Goal: Transaction & Acquisition: Obtain resource

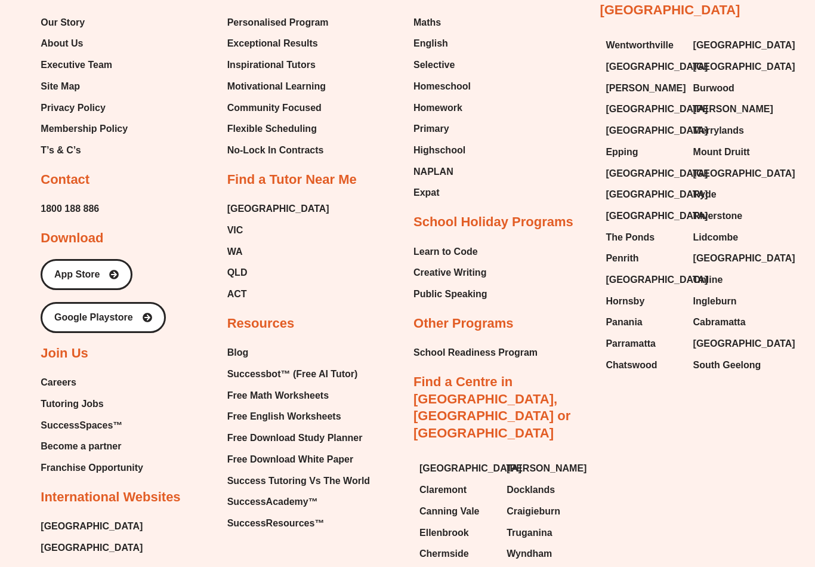
scroll to position [2601, 0]
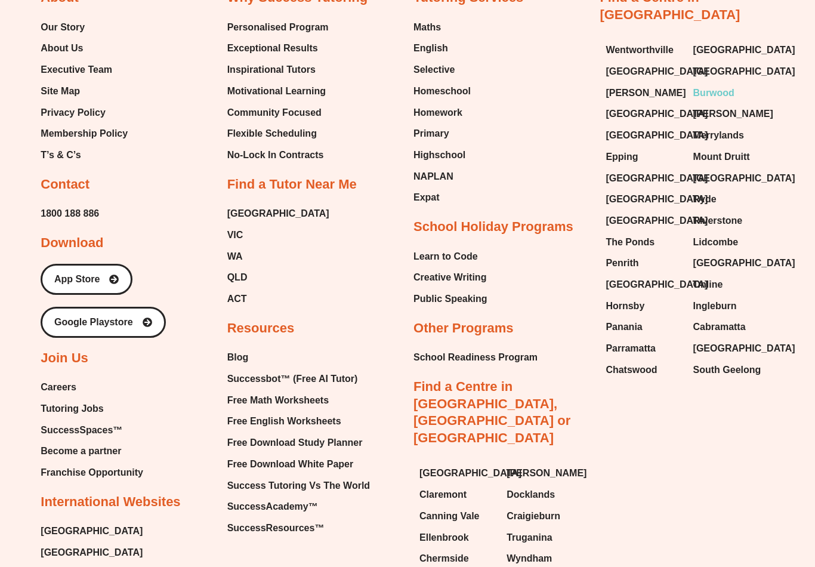
click at [728, 85] on span "Burwood" at bounding box center [713, 94] width 41 height 18
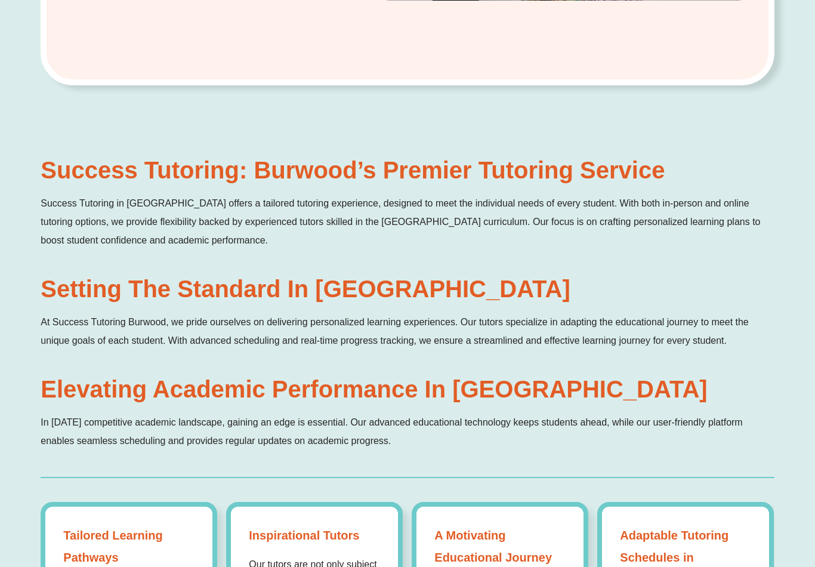
scroll to position [602, 0]
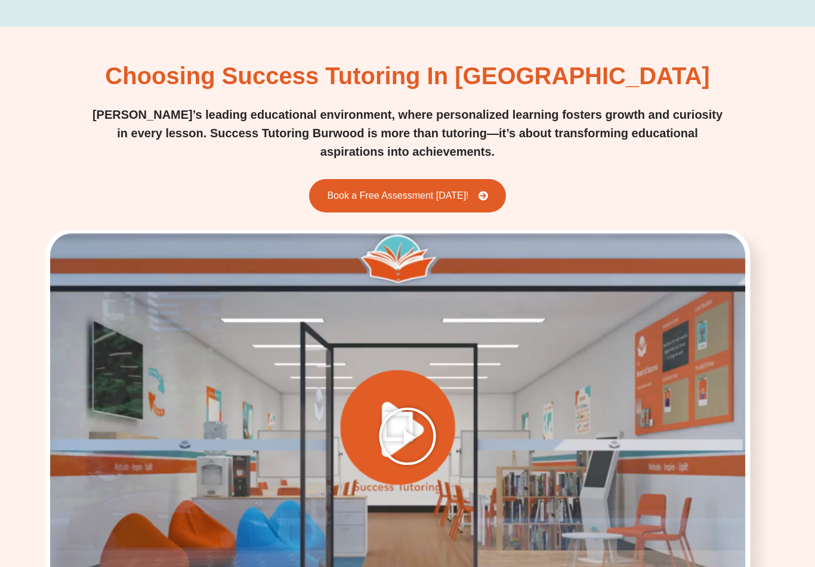
click at [397, 407] on icon "Play Video" at bounding box center [407, 437] width 60 height 60
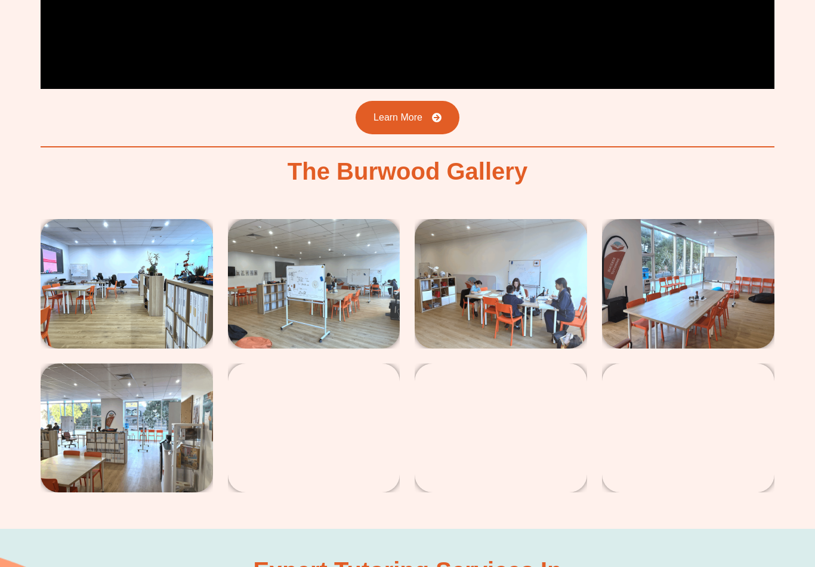
scroll to position [1997, 0]
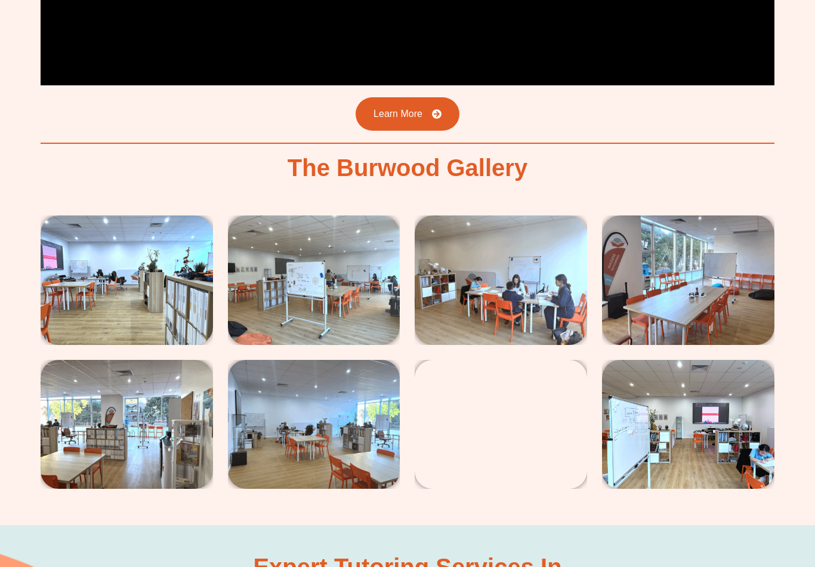
click at [144, 274] on img at bounding box center [127, 280] width 172 height 129
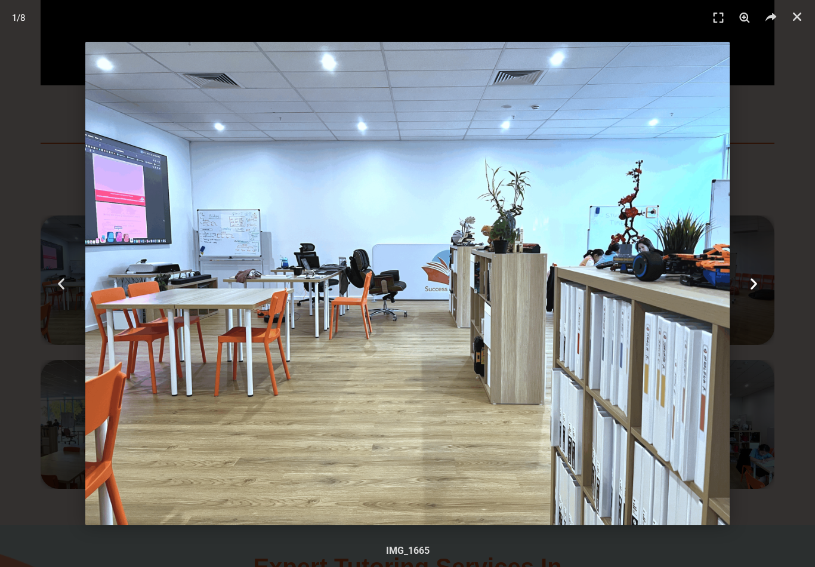
click at [756, 291] on icon "Next slide" at bounding box center [753, 283] width 15 height 15
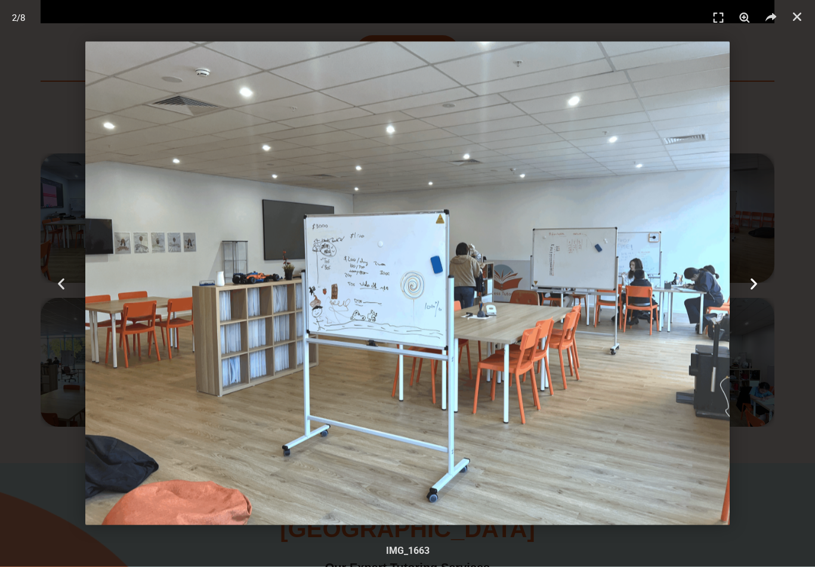
scroll to position [2060, 0]
click at [72, 267] on div "Previous" at bounding box center [61, 283] width 122 height 567
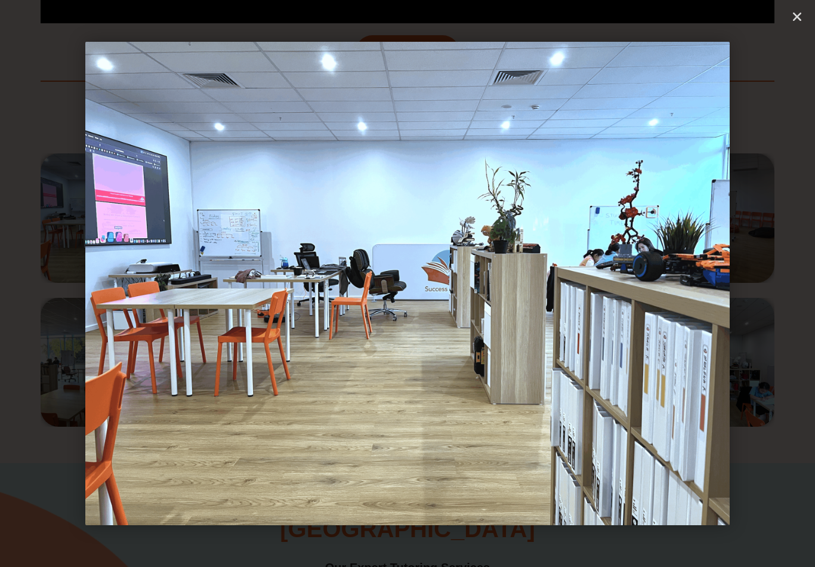
click at [758, 291] on icon "Next slide" at bounding box center [753, 283] width 15 height 15
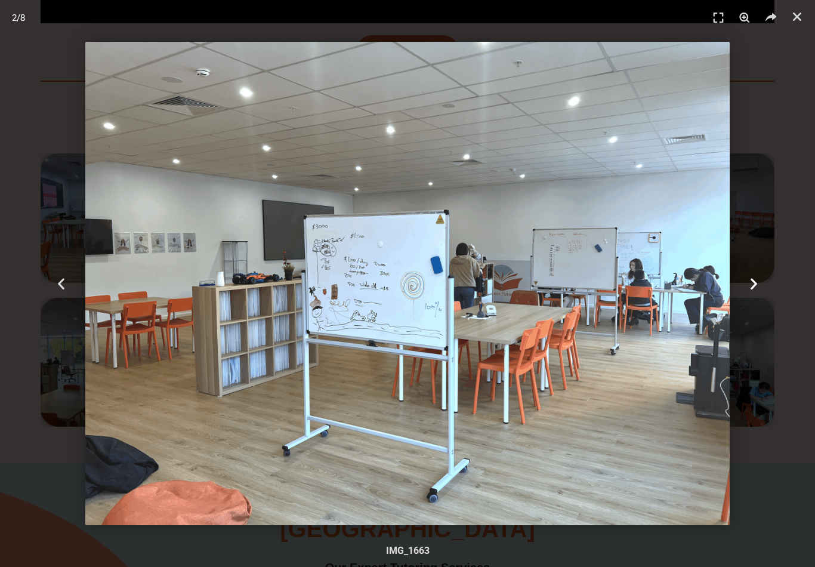
click at [761, 277] on div "Next" at bounding box center [753, 283] width 122 height 567
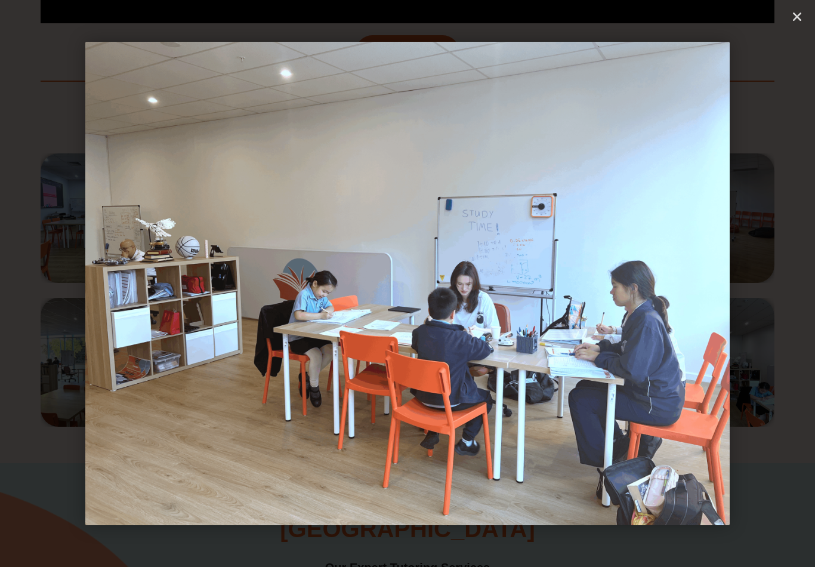
click at [801, 151] on div "Next" at bounding box center [753, 283] width 122 height 567
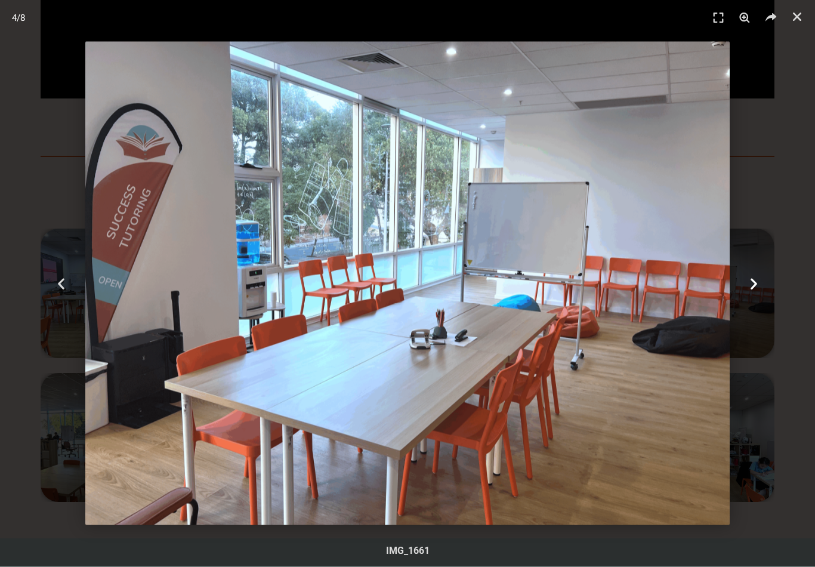
click at [754, 291] on div "Next" at bounding box center [753, 283] width 122 height 567
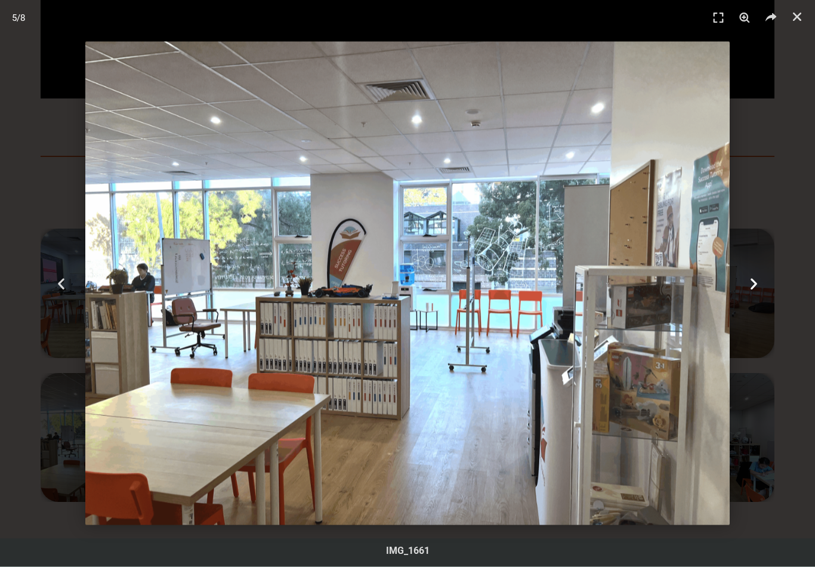
scroll to position [1985, 0]
click at [787, 23] on header "5 / 8" at bounding box center [407, 18] width 815 height 36
click at [796, 16] on icon "Close (Esc)" at bounding box center [797, 17] width 12 height 12
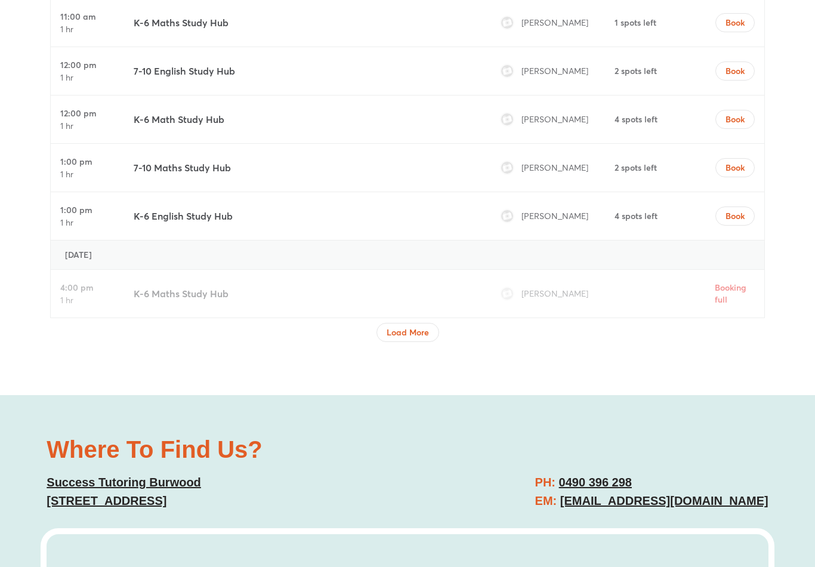
scroll to position [4972, 0]
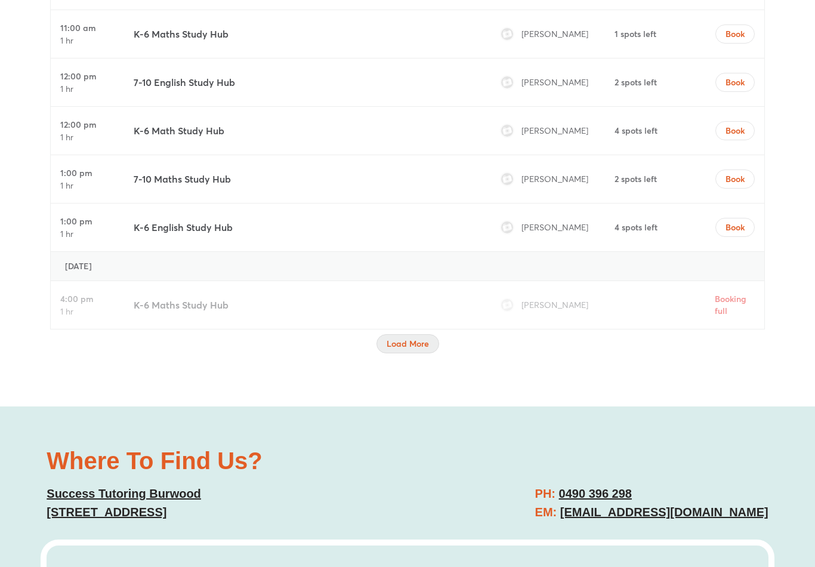
click at [405, 338] on span "Load More" at bounding box center [407, 344] width 42 height 12
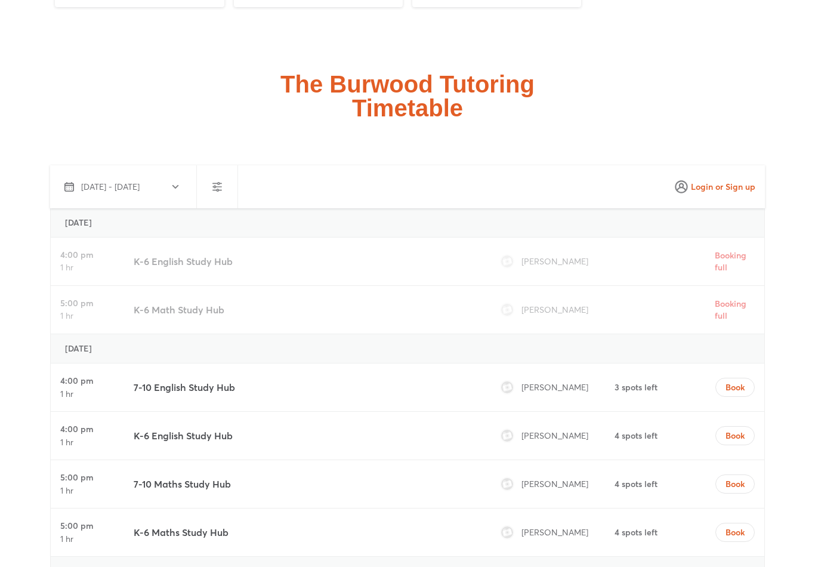
scroll to position [4053, 0]
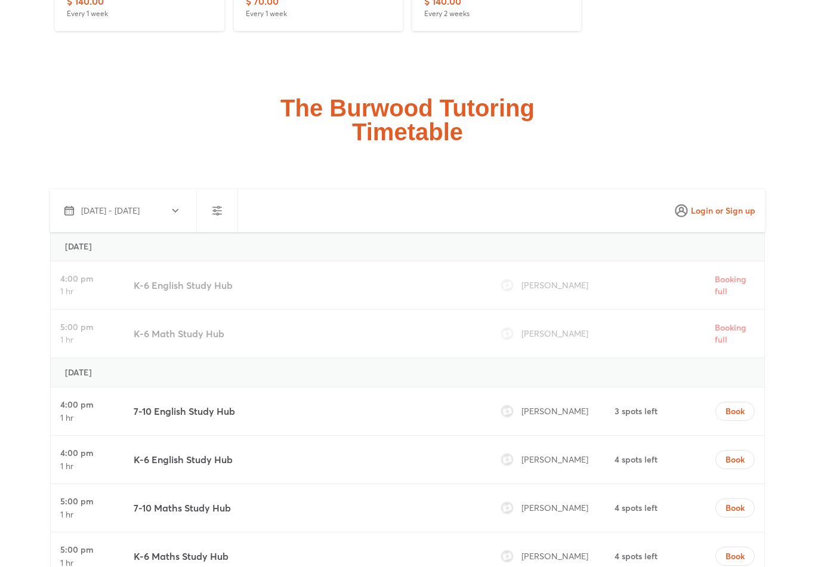
click at [140, 205] on span "Sep 24 - Oct 23, 2025" at bounding box center [110, 211] width 58 height 12
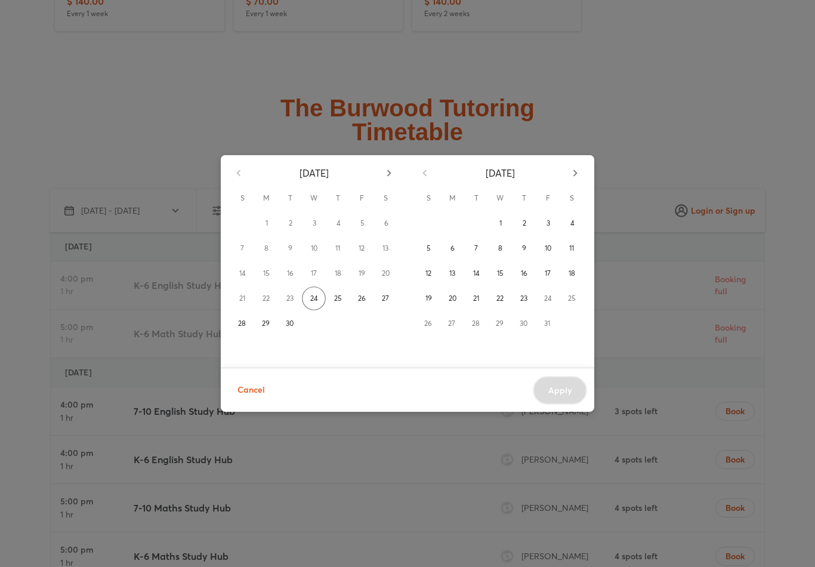
click at [242, 175] on div "September 2025" at bounding box center [314, 170] width 186 height 31
click at [257, 394] on span "Cancel" at bounding box center [250, 389] width 27 height 15
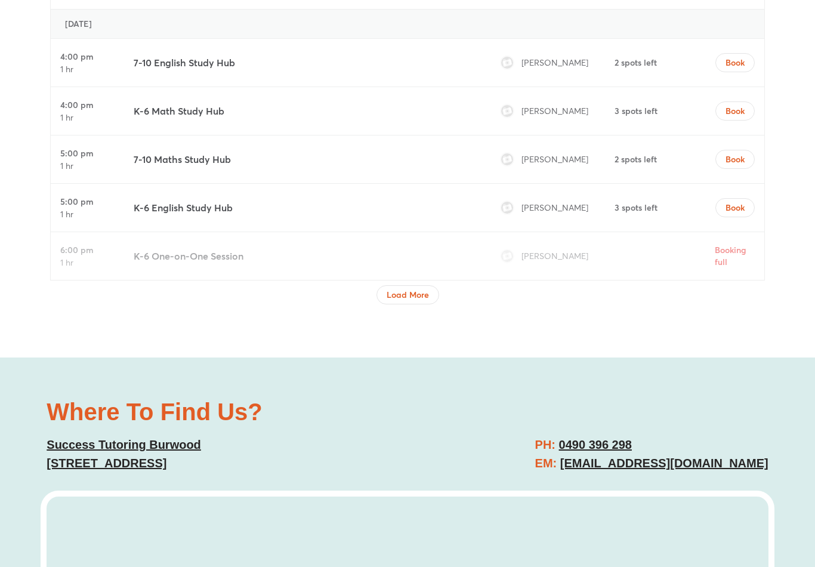
scroll to position [6101, 0]
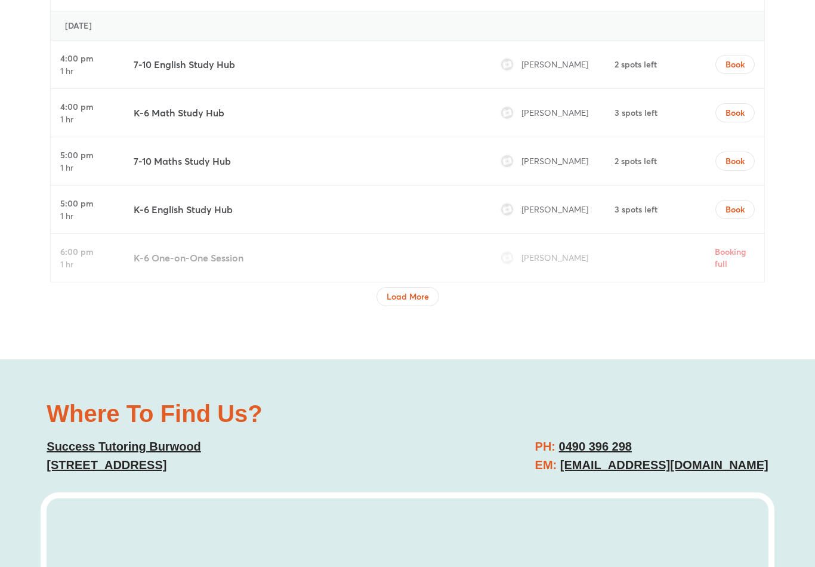
click at [441, 287] on div "Load More" at bounding box center [407, 296] width 714 height 19
click at [439, 287] on div "Load More" at bounding box center [407, 296] width 714 height 19
click at [428, 291] on span "Load More" at bounding box center [407, 297] width 42 height 12
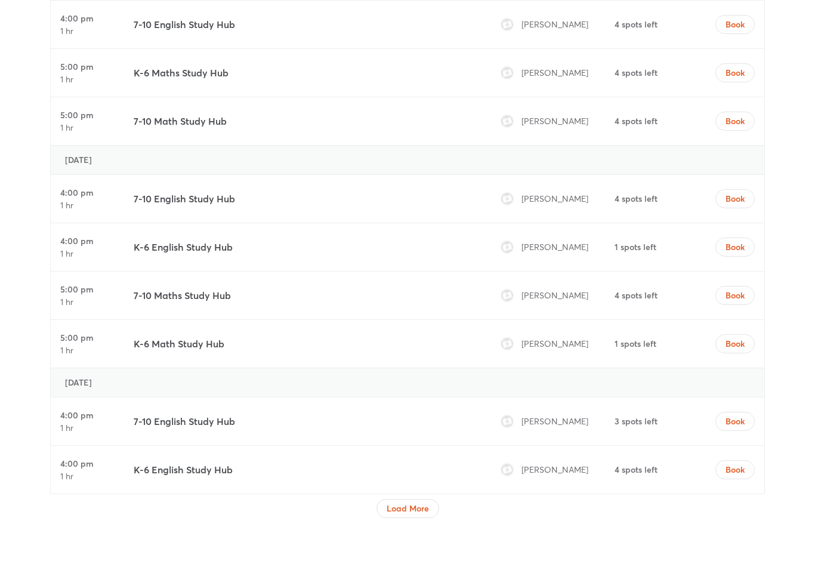
scroll to position [7186, 0]
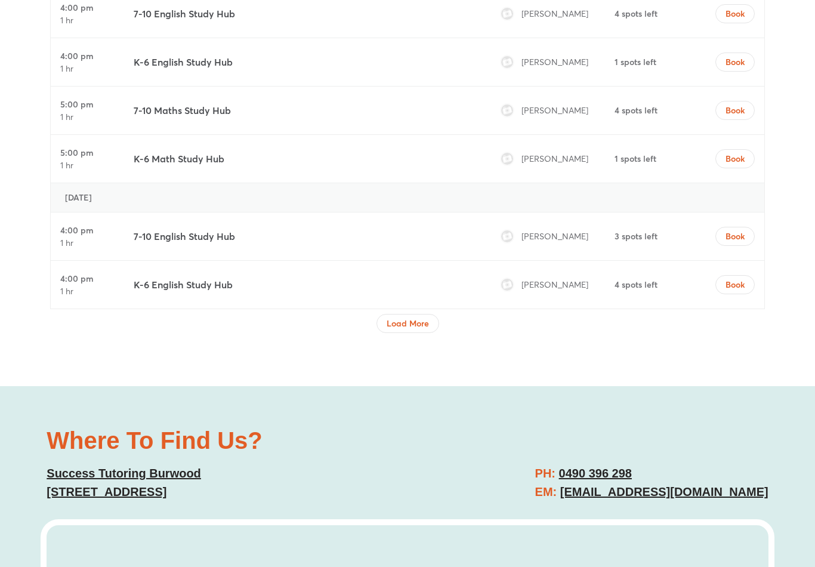
click at [419, 318] on span "Load More" at bounding box center [407, 324] width 42 height 12
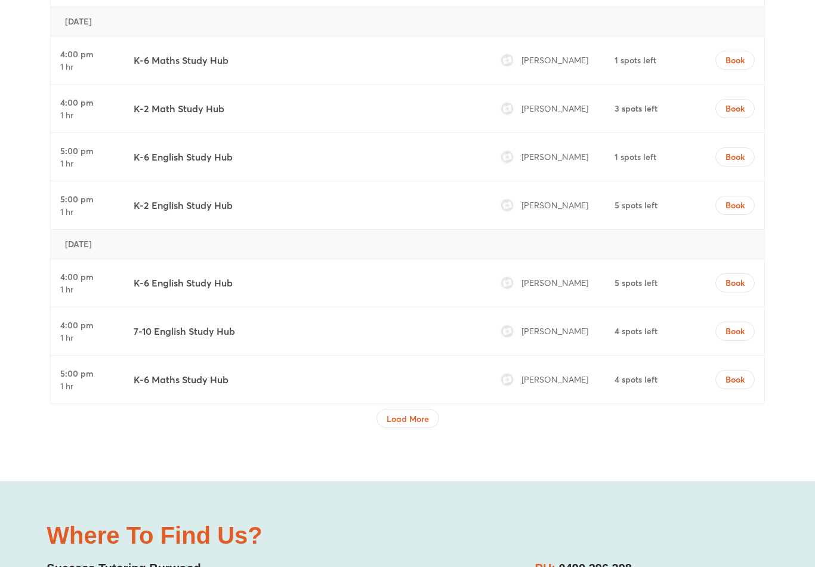
scroll to position [8167, 0]
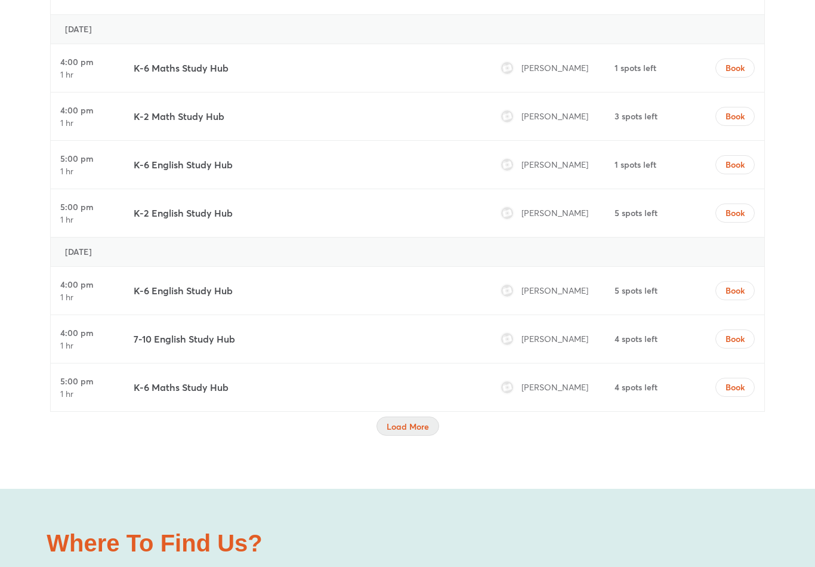
click at [423, 420] on span "Load More" at bounding box center [407, 426] width 42 height 12
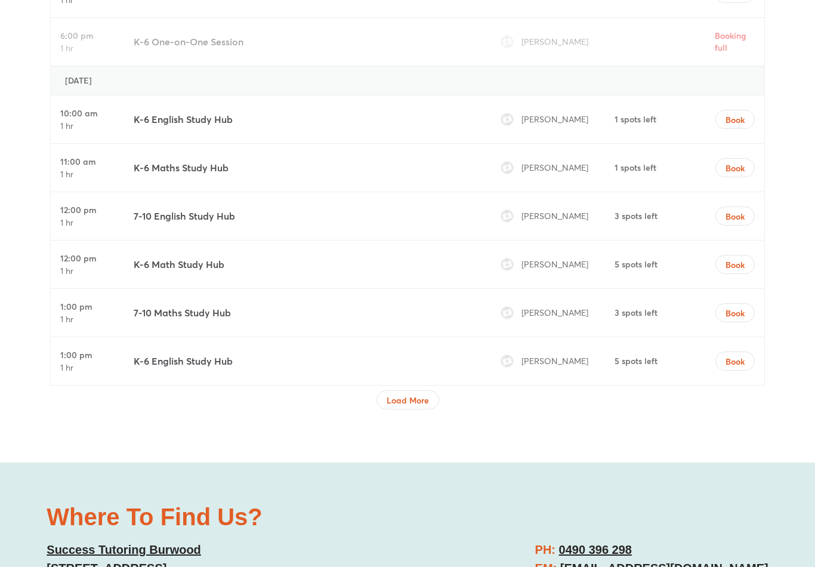
scroll to position [9283, 0]
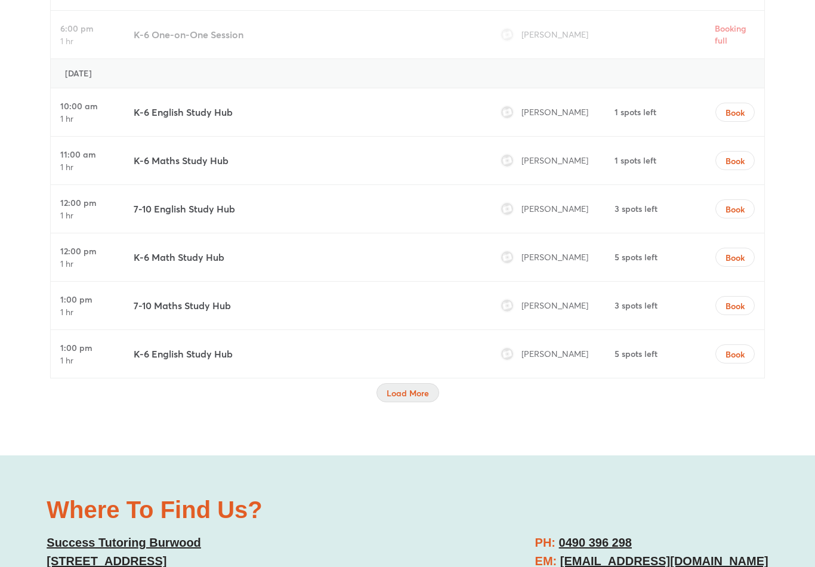
click at [402, 387] on span "Load More" at bounding box center [407, 393] width 42 height 12
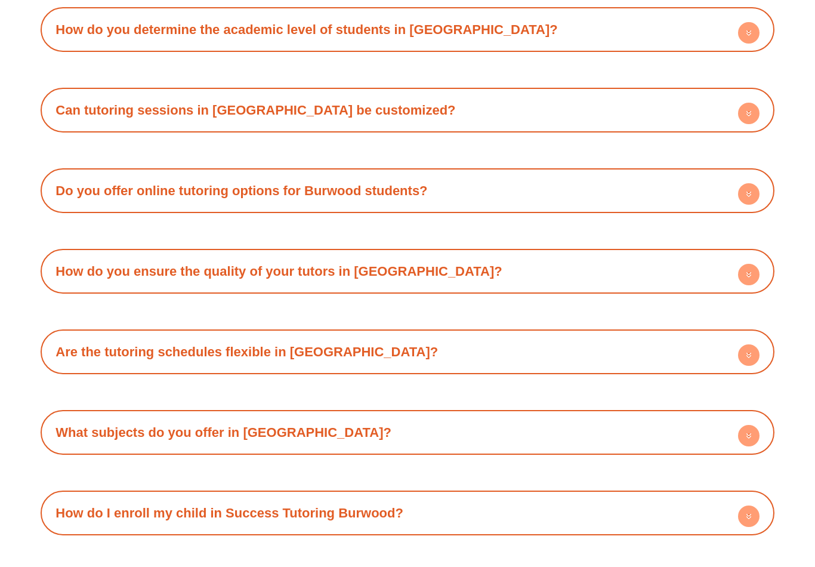
scroll to position [12541, 0]
click at [655, 302] on div "What sets Success Tutoring in Burwood apart? Success Tutoring in Strathfield pr…" at bounding box center [407, 310] width 733 height 769
click at [648, 415] on div "What subjects do you offer in Burwood?" at bounding box center [407, 431] width 721 height 33
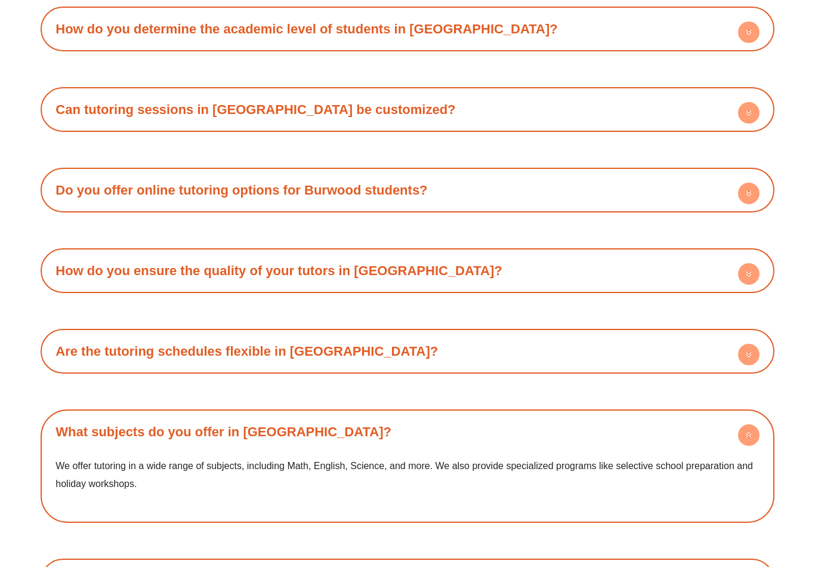
click at [694, 415] on div "What subjects do you offer in Burwood?" at bounding box center [407, 431] width 721 height 33
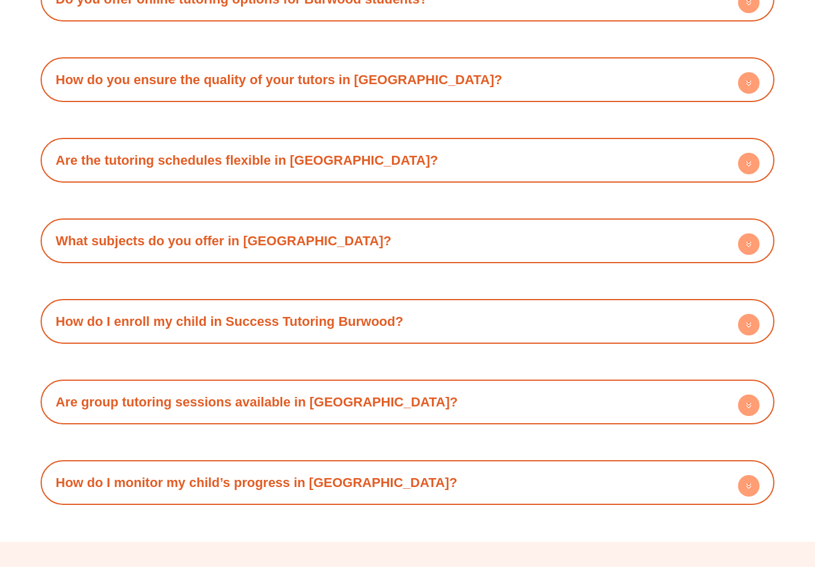
click at [619, 305] on div "How do I enroll my child in Success Tutoring Burwood?" at bounding box center [407, 321] width 721 height 33
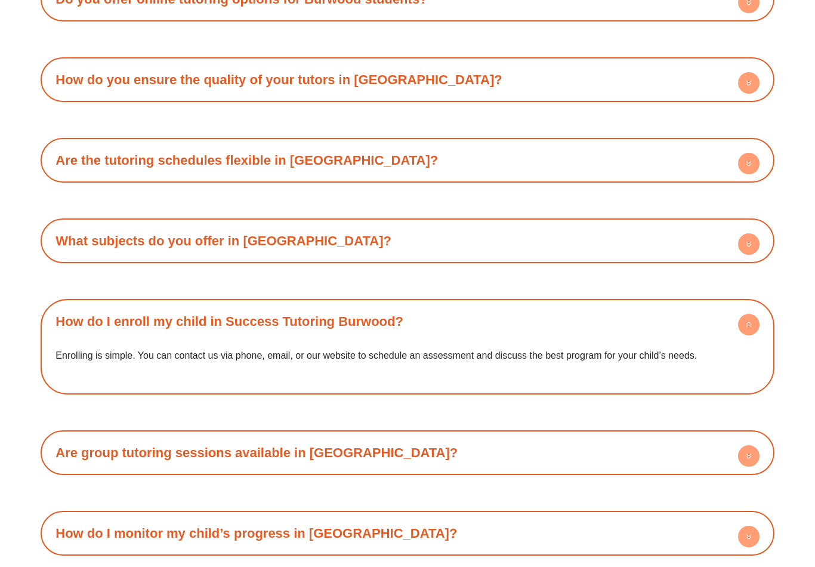
click at [83, 314] on link "How do I enroll my child in Success Tutoring Burwood?" at bounding box center [229, 321] width 348 height 15
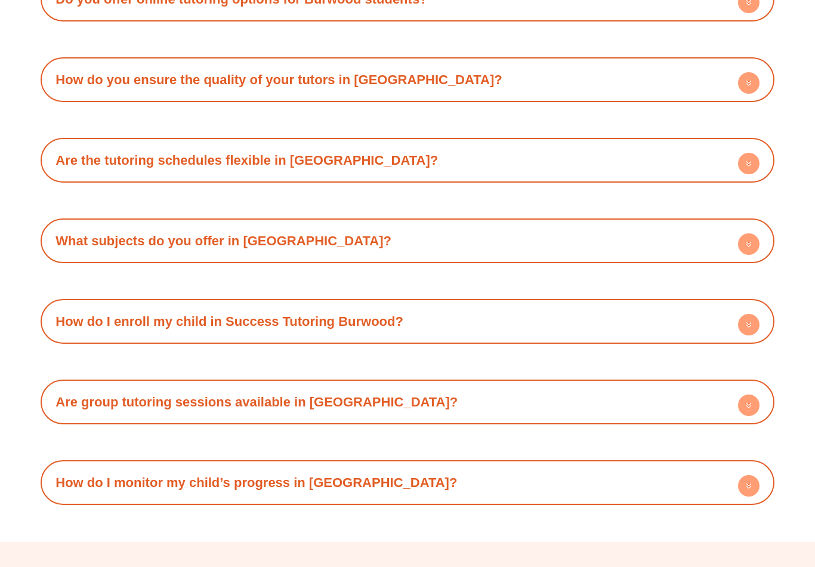
click at [73, 394] on link "Are group tutoring sessions available in Burwood?" at bounding box center [256, 401] width 402 height 15
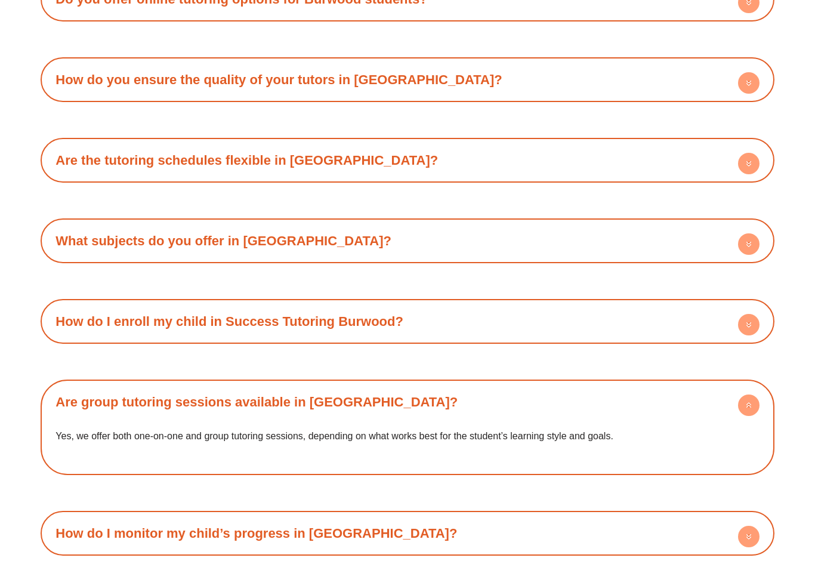
click at [99, 394] on link "Are group tutoring sessions available in Burwood?" at bounding box center [256, 401] width 402 height 15
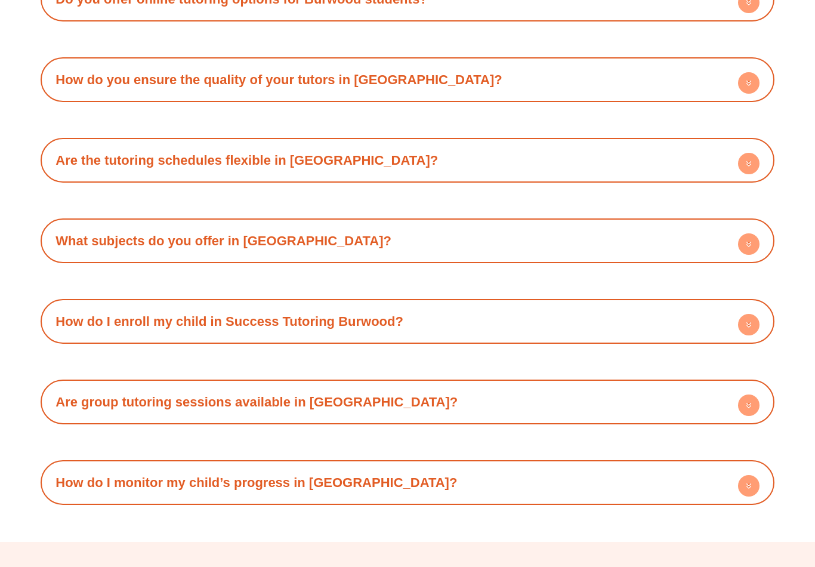
click at [109, 466] on div "How do I monitor my child’s progress in Burwood?" at bounding box center [407, 482] width 721 height 33
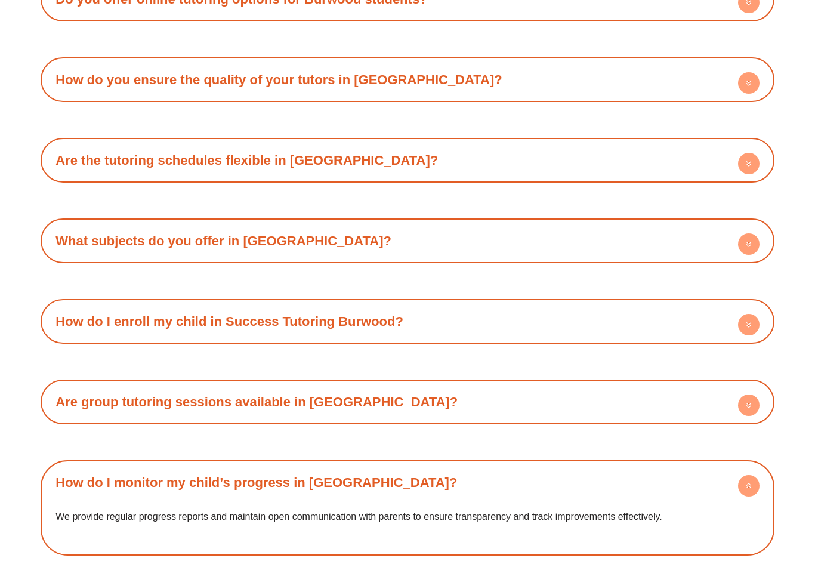
click at [107, 475] on link "How do I monitor my child’s progress in Burwood?" at bounding box center [255, 482] width 401 height 15
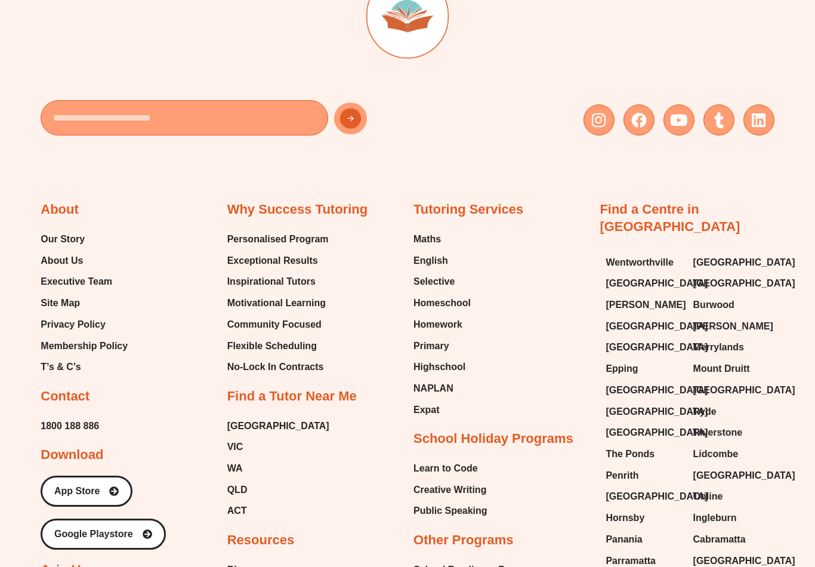
scroll to position [13321, 0]
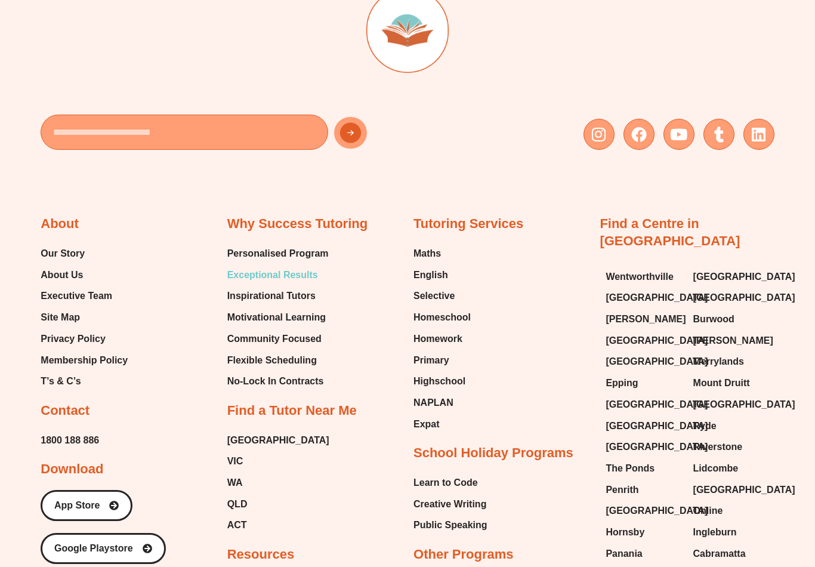
click at [235, 267] on span "Exceptional Results" at bounding box center [272, 276] width 91 height 18
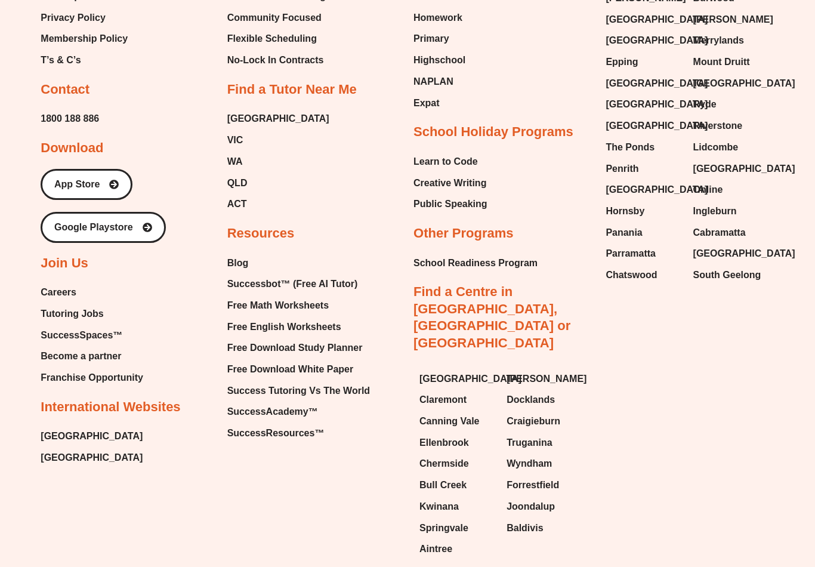
scroll to position [3654, 0]
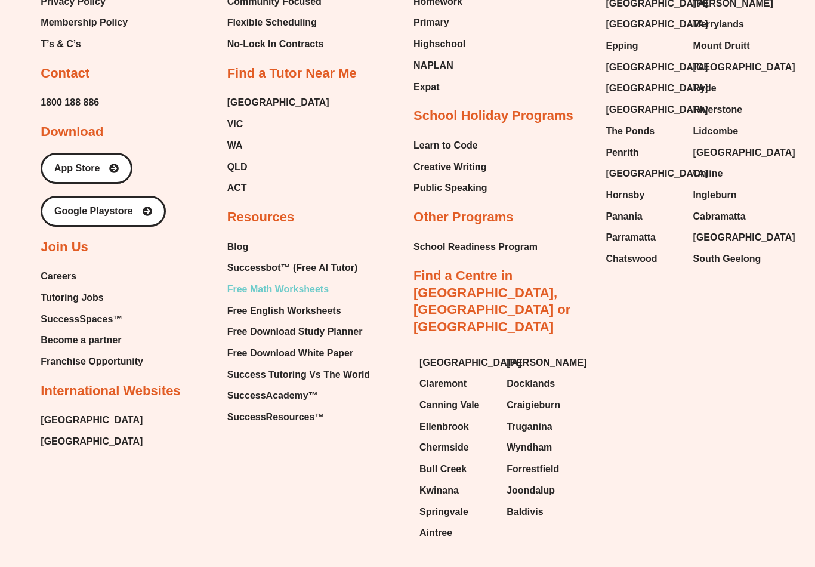
click at [315, 280] on span "Free Math Worksheets" at bounding box center [277, 289] width 101 height 18
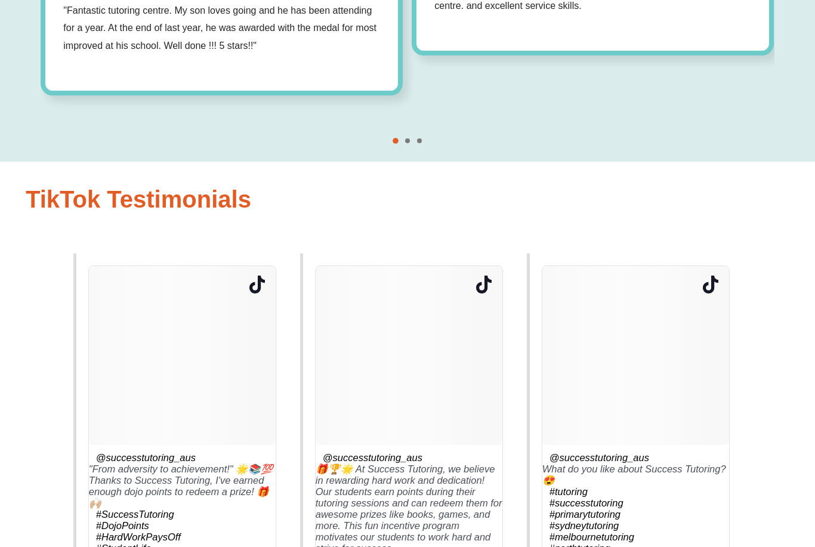
click at [463, 328] on section "@successtutoring_aus 🎁🏆🌟 At Success Tutoring, we believe in rewarding hard work…" at bounding box center [409, 442] width 188 height 353
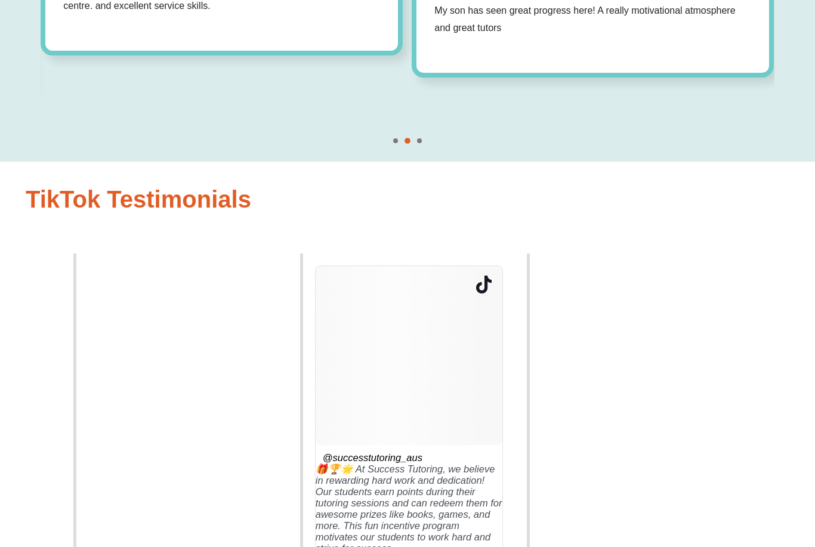
click at [441, 342] on section "@successtutoring_aus 🎁🏆🌟 At Success Tutoring, we believe in rewarding hard work…" at bounding box center [409, 441] width 188 height 353
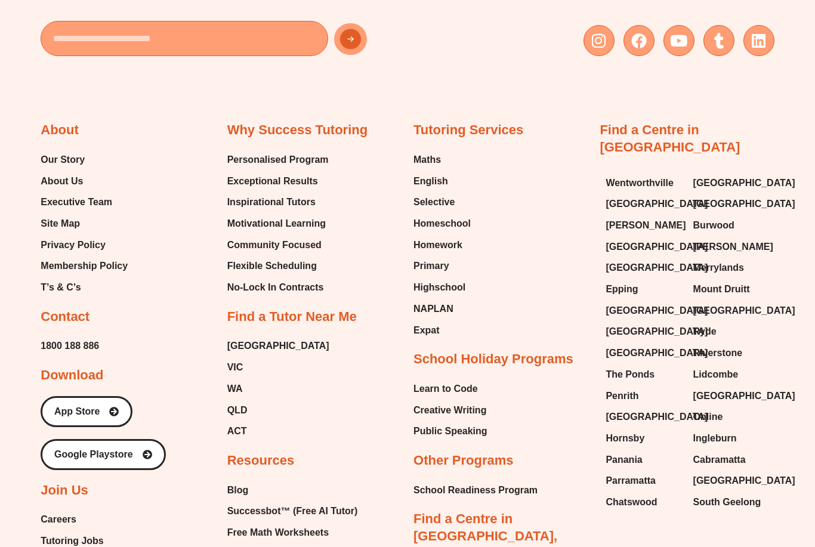
scroll to position [3410, 0]
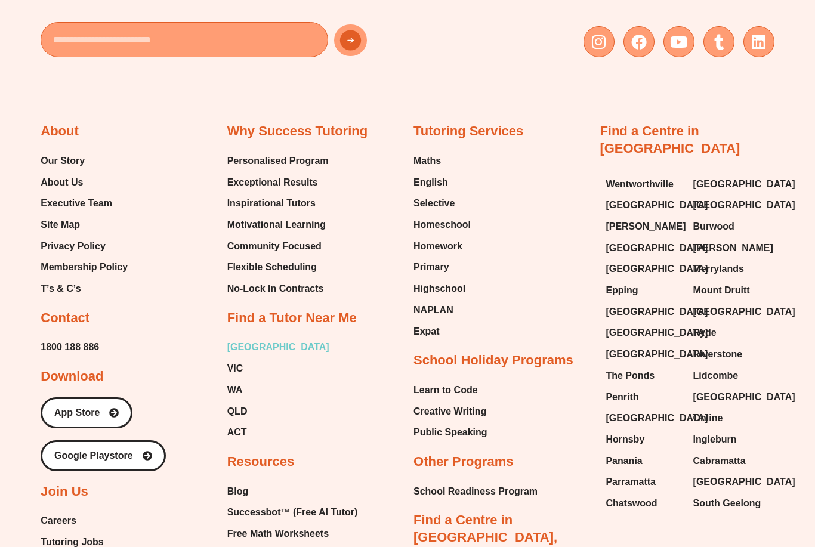
click at [249, 338] on span "[GEOGRAPHIC_DATA]" at bounding box center [278, 347] width 102 height 18
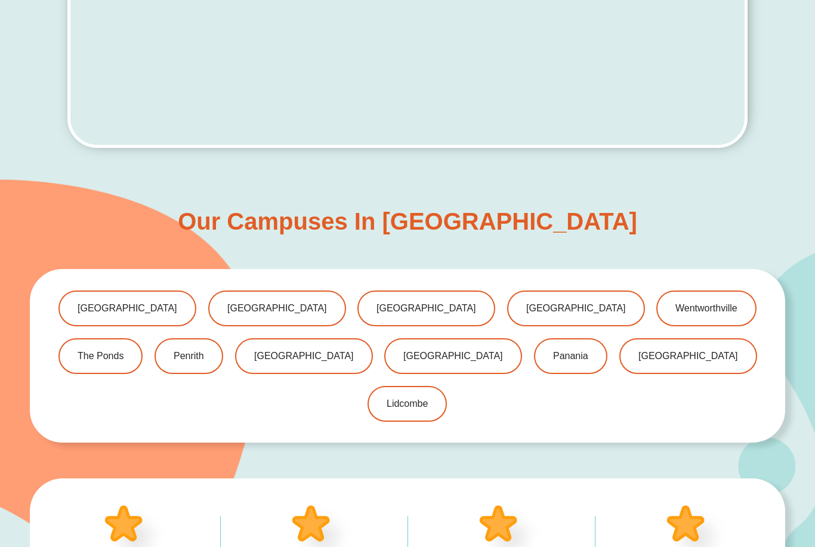
scroll to position [508, 0]
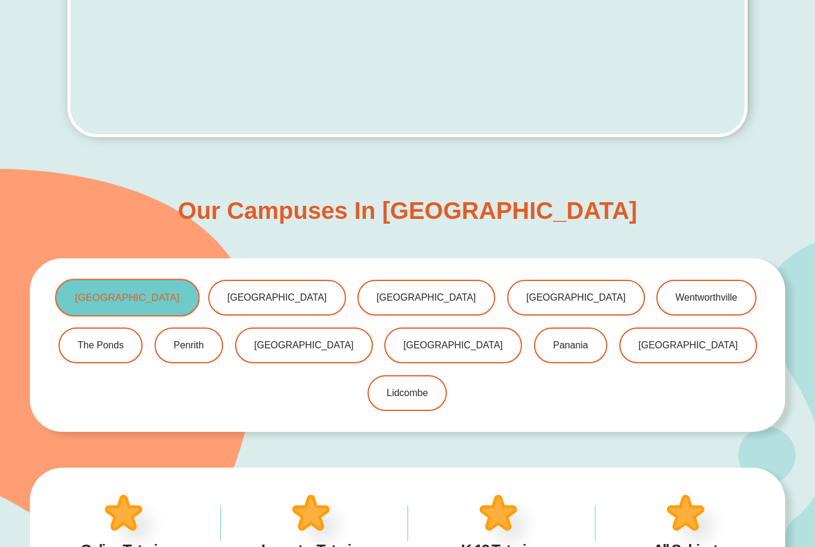
click at [110, 305] on link "[GEOGRAPHIC_DATA]" at bounding box center [127, 298] width 144 height 38
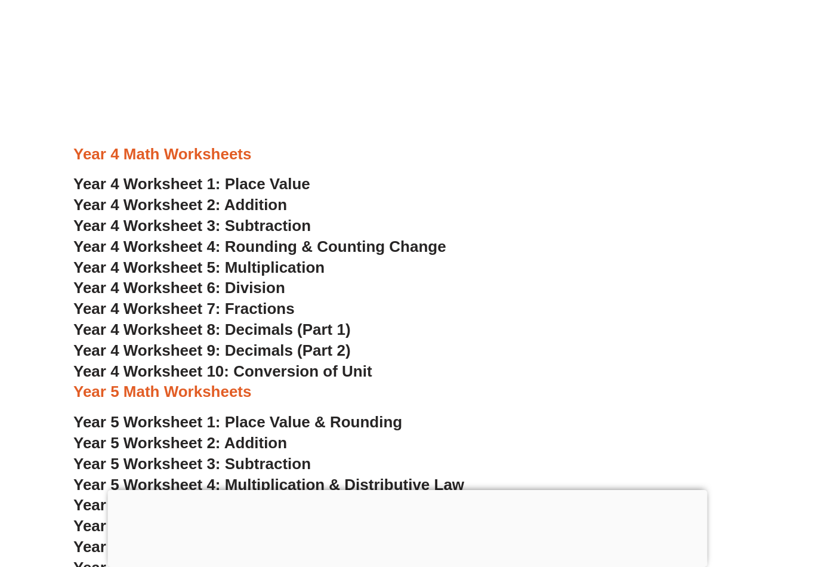
scroll to position [1992, 0]
click at [300, 175] on span "Year 4 Worksheet 1: Place Value" at bounding box center [191, 184] width 237 height 18
click at [360, 362] on span "Year 4 Worksheet 10: Conversion of Unit" at bounding box center [222, 371] width 299 height 18
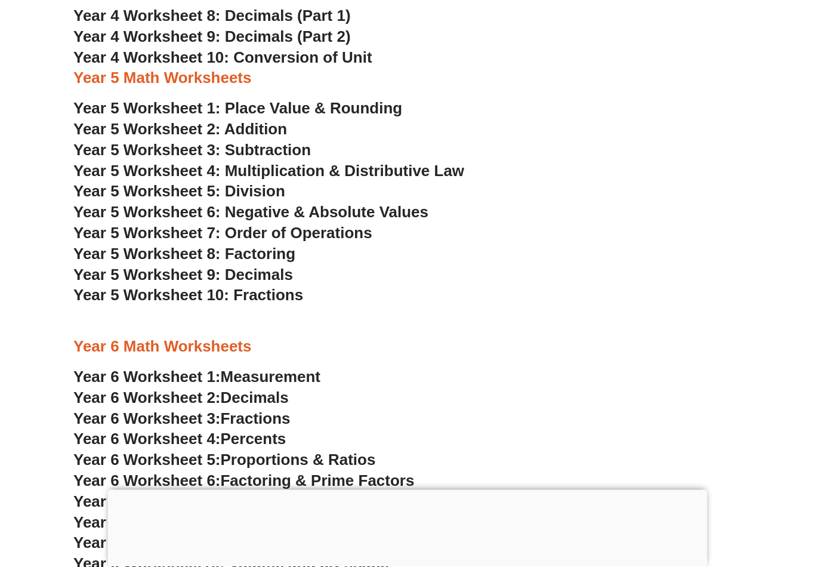
scroll to position [2292, 0]
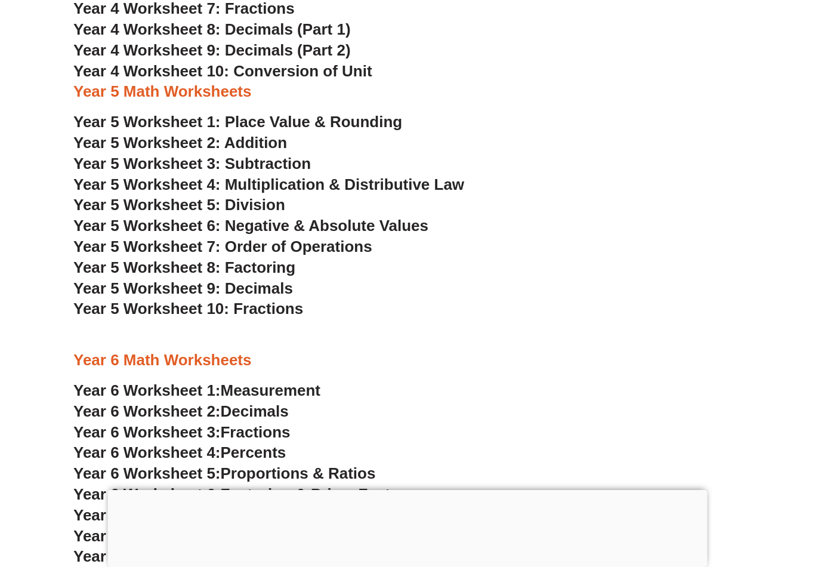
click at [417, 216] on span "Year 5 Worksheet 6: Negative & Absolute Values" at bounding box center [250, 225] width 355 height 18
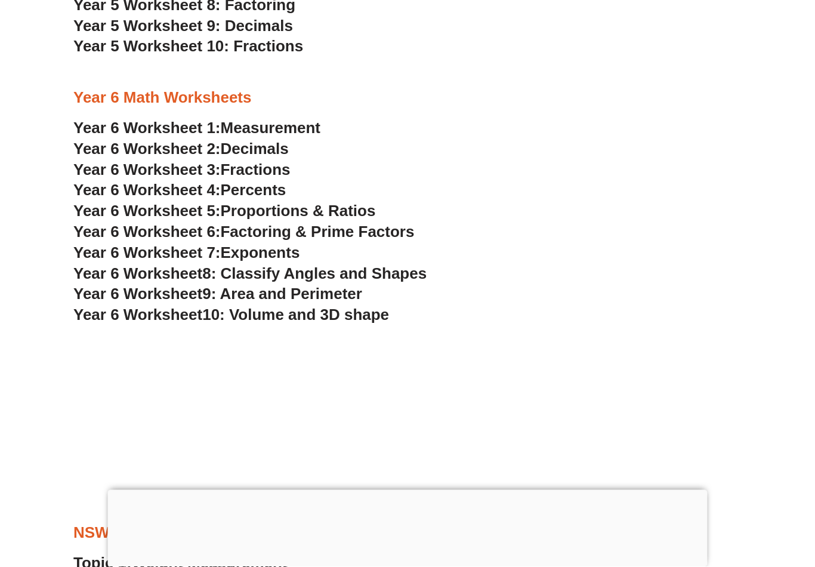
scroll to position [2555, 0]
click at [243, 139] on span "Decimals" at bounding box center [255, 148] width 68 height 18
click at [287, 140] on span "Decimals" at bounding box center [255, 149] width 68 height 18
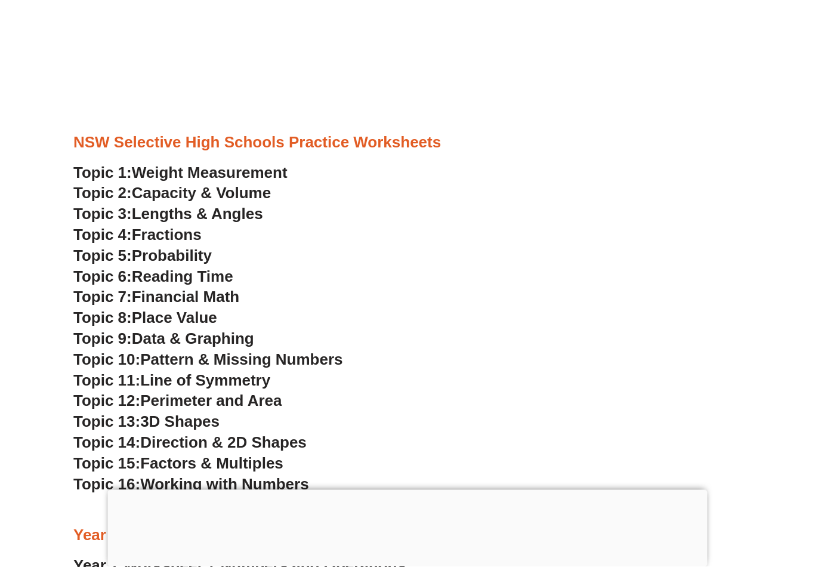
scroll to position [2960, 0]
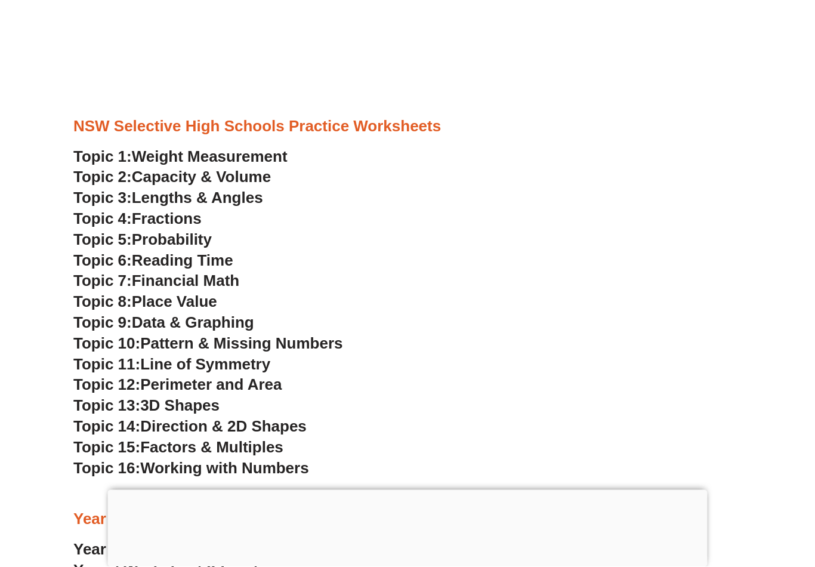
click at [162, 168] on span "Capacity & Volume" at bounding box center [201, 177] width 139 height 18
